Goal: Task Accomplishment & Management: Use online tool/utility

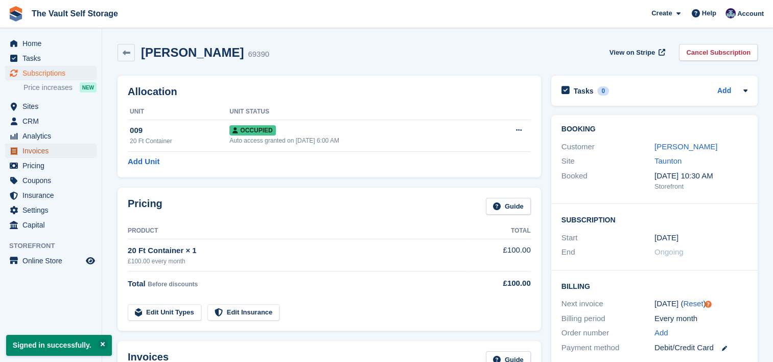
click at [51, 152] on span "Invoices" at bounding box center [52, 150] width 61 height 14
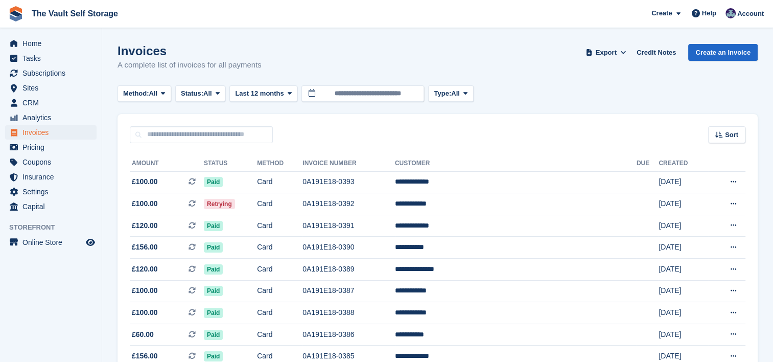
click at [302, 208] on td "Card" at bounding box center [279, 204] width 45 height 22
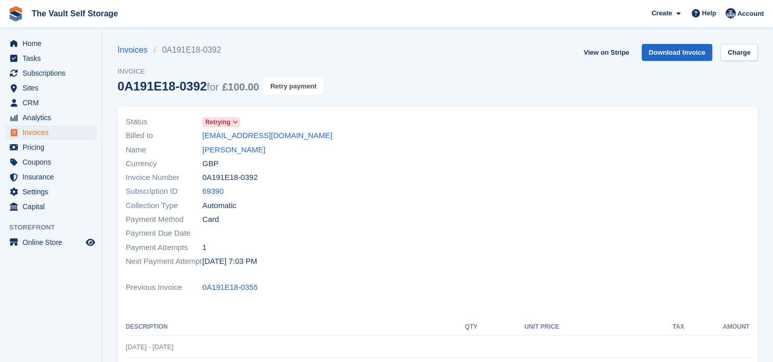
click at [297, 86] on button "Retry payment" at bounding box center [293, 86] width 60 height 17
